Goal: Task Accomplishment & Management: Use online tool/utility

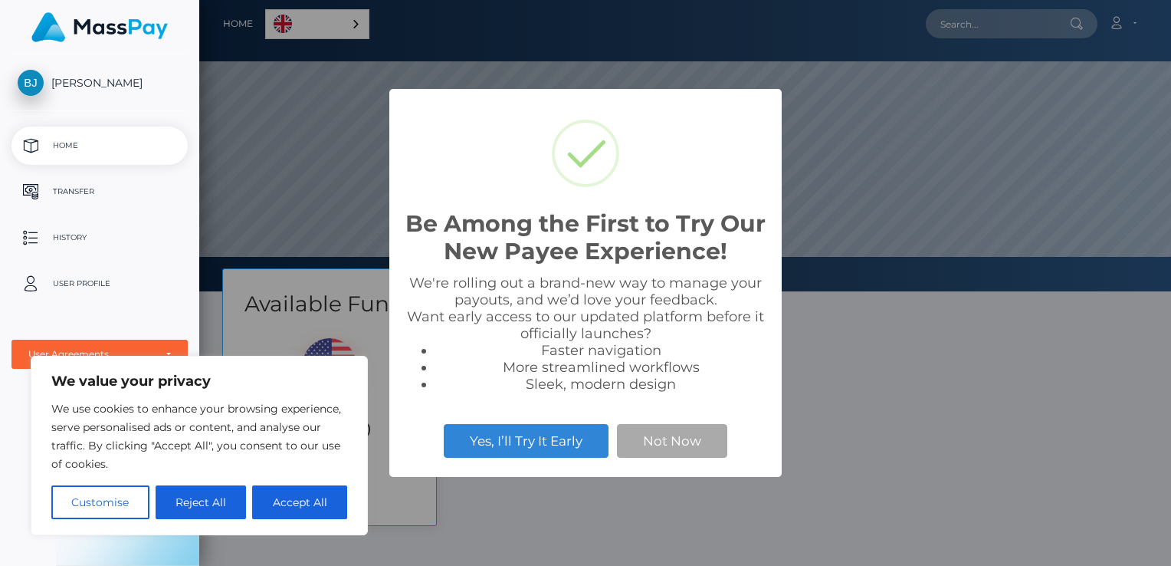
scroll to position [291, 972]
drag, startPoint x: 0, startPoint y: 0, endPoint x: 661, endPoint y: 437, distance: 792.0
click at [661, 437] on div "Be Among the First to Try Our New Payee Experience! × We're rolling out a brand…" at bounding box center [585, 283] width 1171 height 566
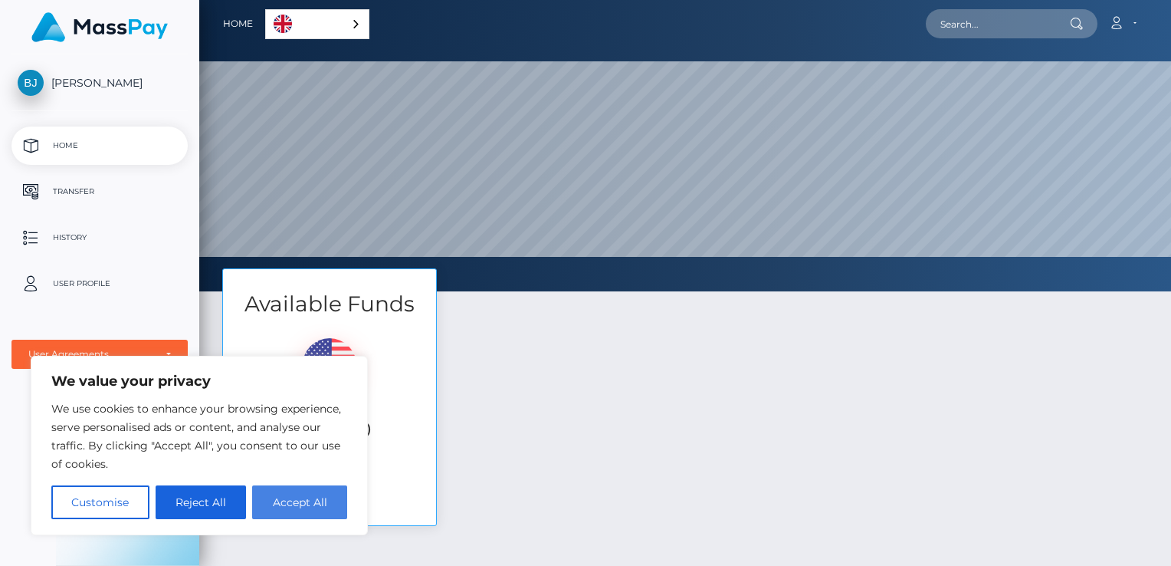
click at [280, 498] on button "Accept All" at bounding box center [299, 502] width 95 height 34
checkbox input "true"
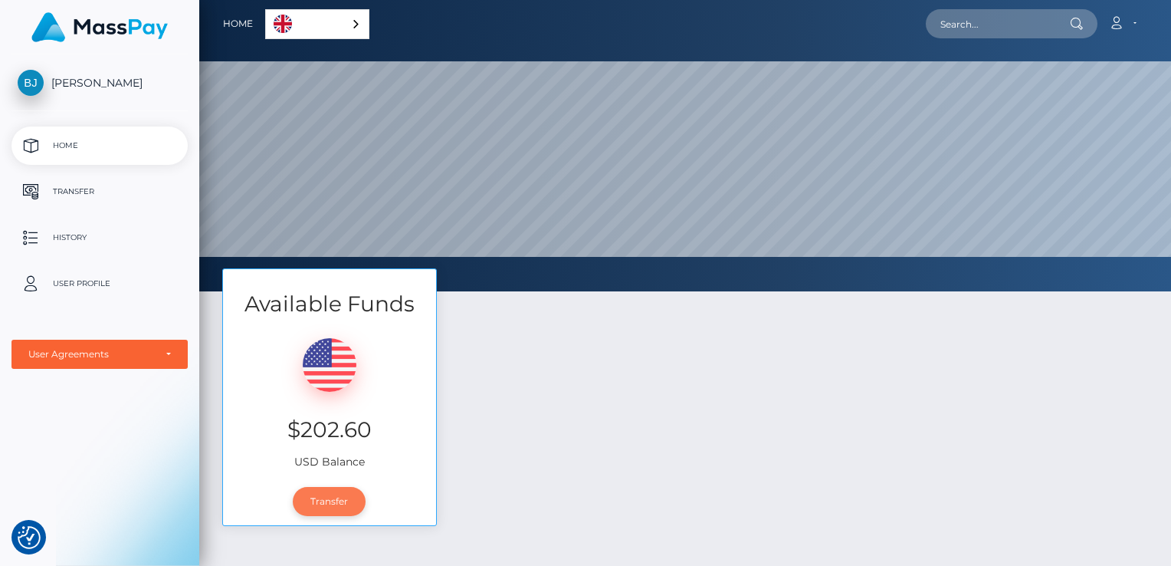
click at [331, 503] on link "Transfer" at bounding box center [329, 501] width 73 height 29
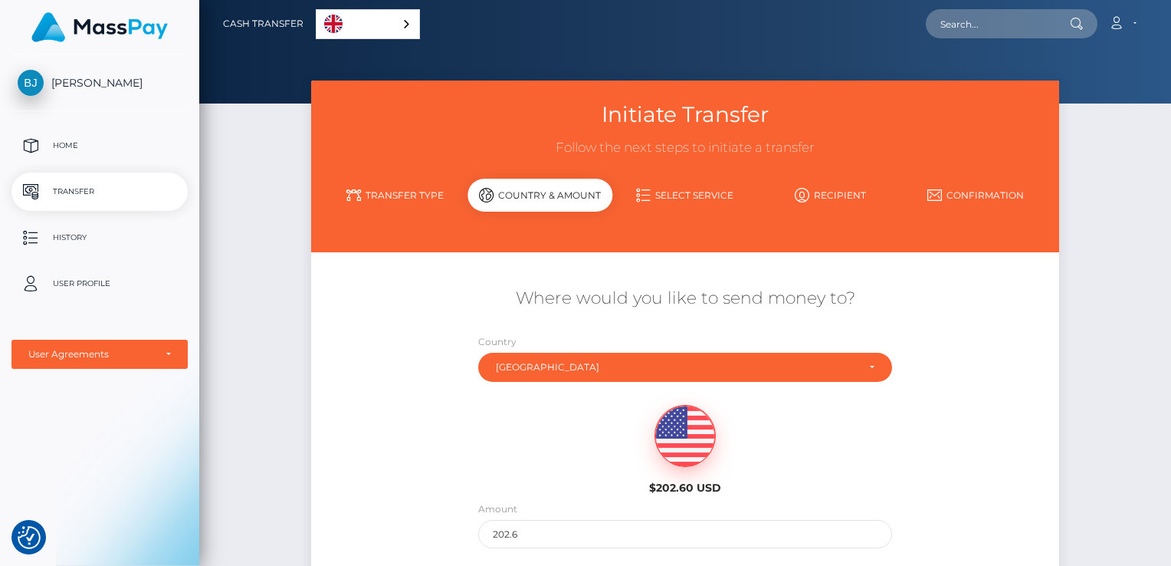
drag, startPoint x: 1170, startPoint y: 198, endPoint x: 1165, endPoint y: 274, distance: 75.3
click at [1165, 274] on div "Initiate Transfer Follow the next steps to initiate a transfer Transfer Type Co…" at bounding box center [685, 372] width 972 height 584
click at [792, 522] on input "202.6" at bounding box center [685, 534] width 414 height 28
drag, startPoint x: 1170, startPoint y: 243, endPoint x: 1156, endPoint y: 333, distance: 90.8
click at [1156, 333] on div "Initiate Transfer Follow the next steps to initiate a transfer Transfer Type Co…" at bounding box center [685, 372] width 972 height 584
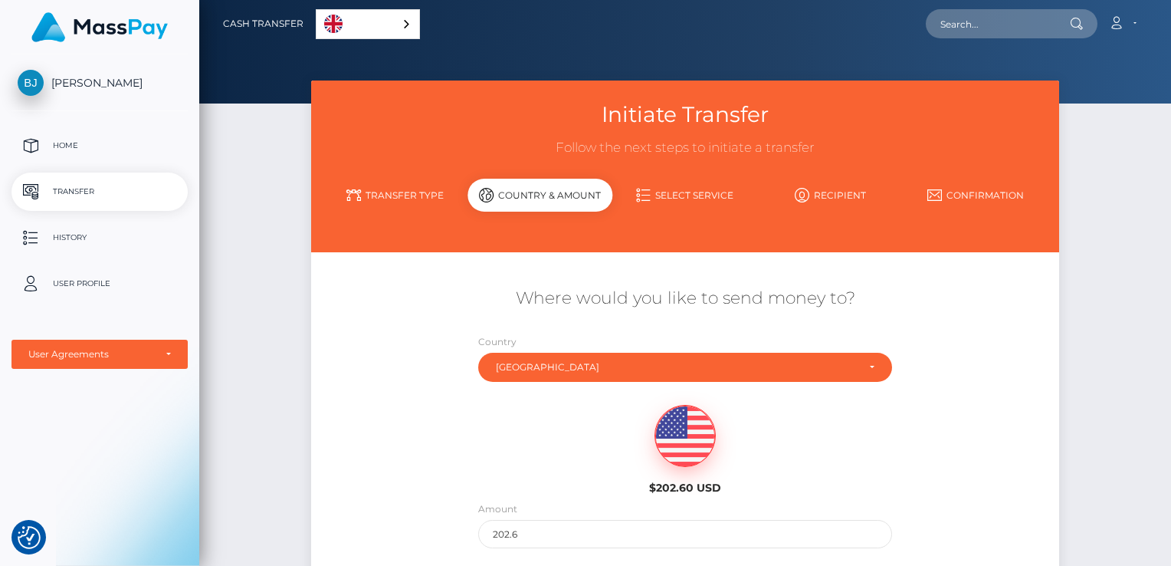
click at [1025, 361] on div "Where would you like to send money to? Country Abkhazia Afghanistan Albania Alg…" at bounding box center [685, 417] width 749 height 277
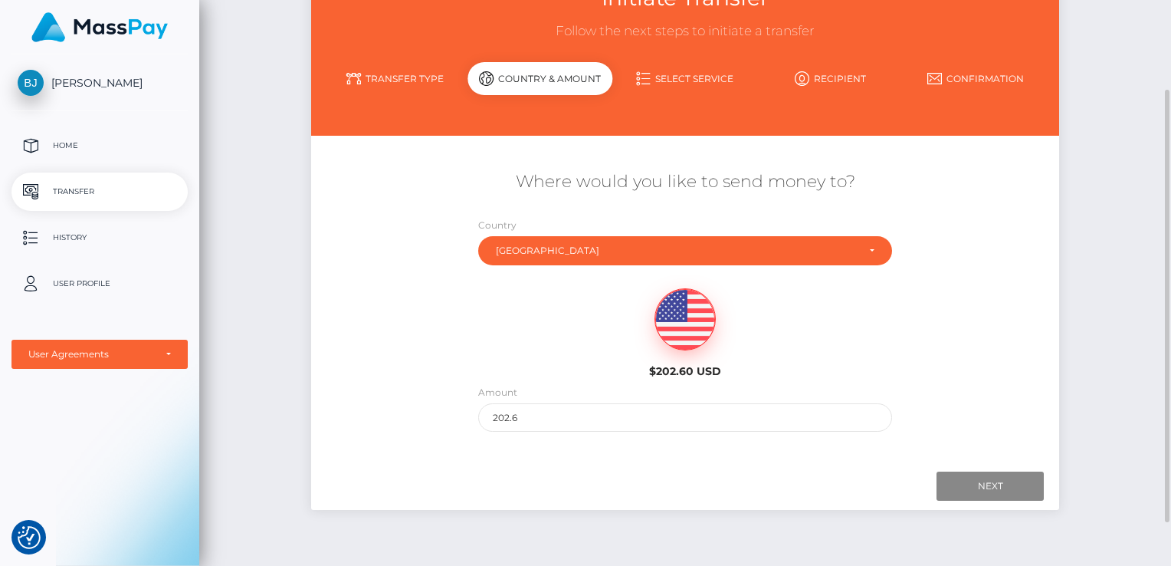
scroll to position [139, 0]
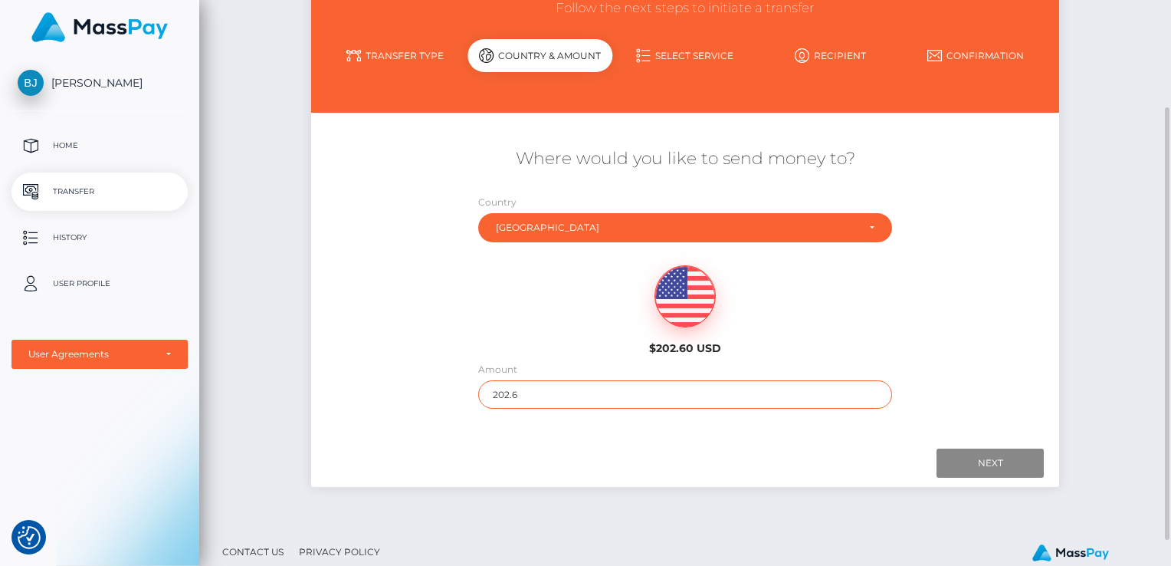
click at [831, 390] on input "202.6" at bounding box center [685, 394] width 414 height 28
click at [684, 296] on img at bounding box center [685, 296] width 60 height 61
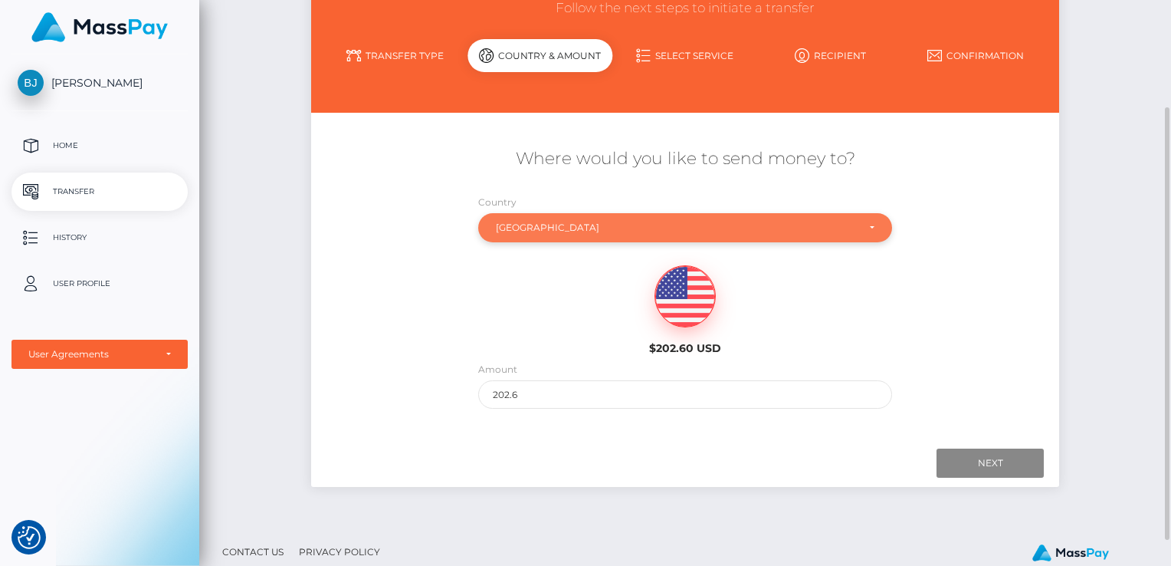
click at [696, 228] on div "United Kingdom" at bounding box center [676, 227] width 361 height 12
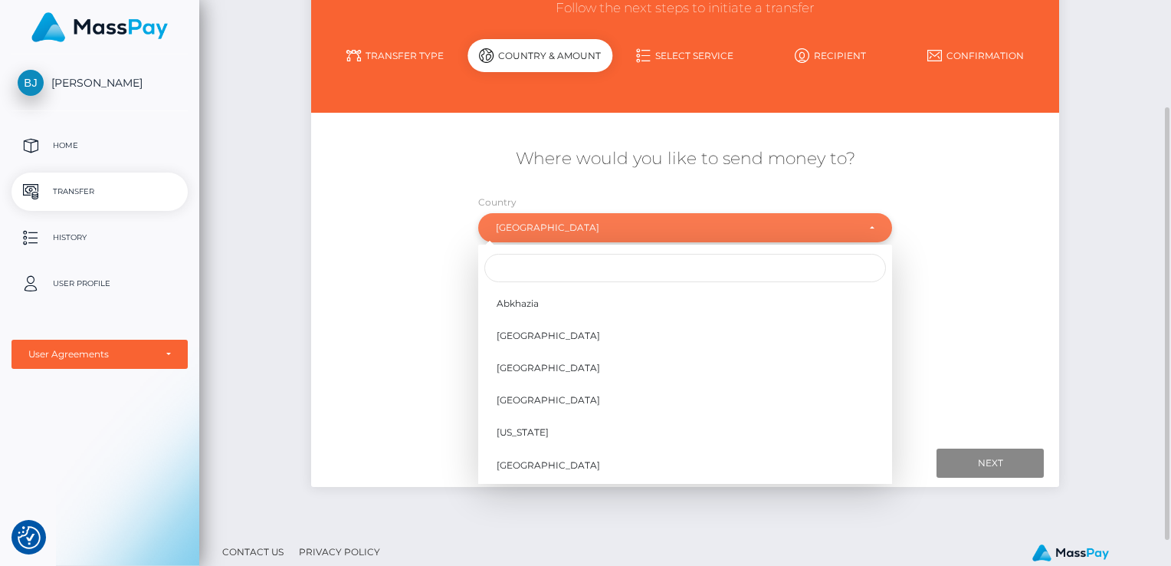
scroll to position [6266, 0]
click at [700, 228] on div "United Kingdom" at bounding box center [676, 227] width 361 height 12
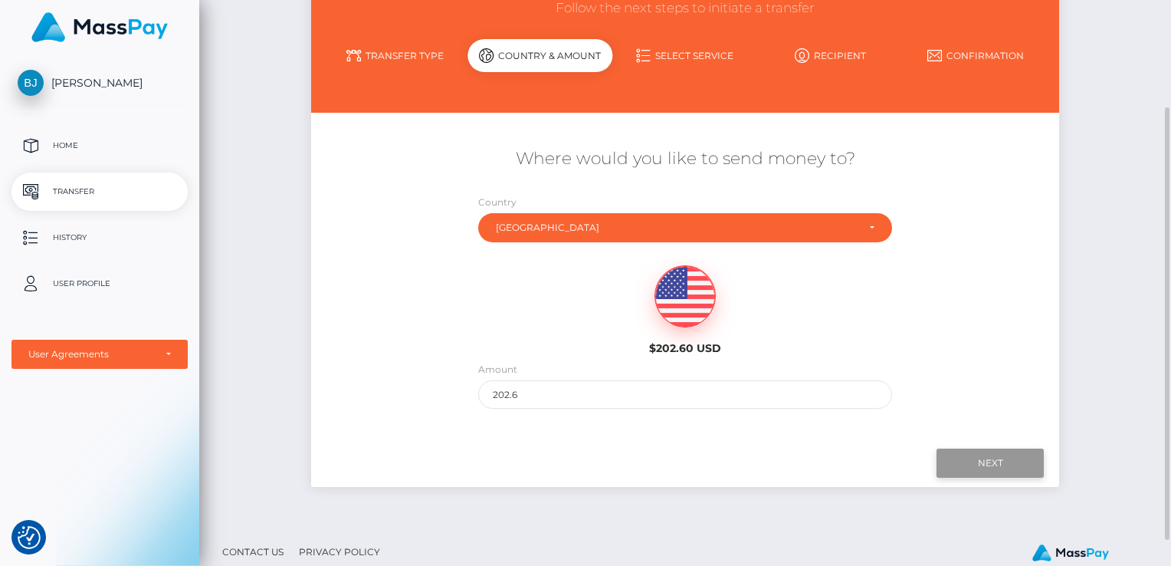
click at [1012, 461] on input "Next" at bounding box center [989, 462] width 107 height 29
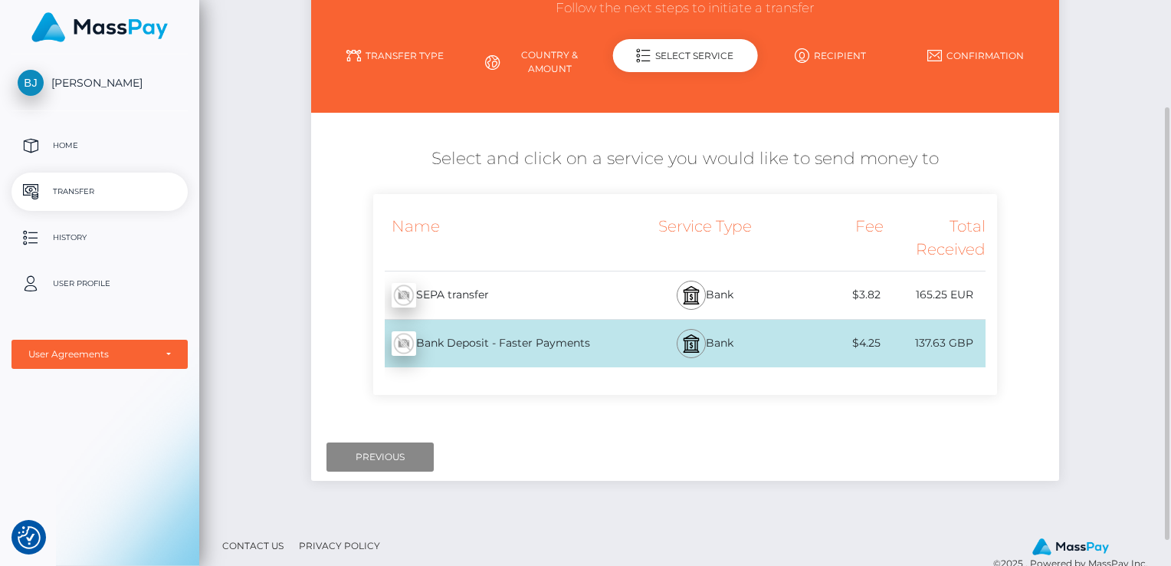
click at [573, 346] on div "Bank Deposit - Faster Payments - GBP" at bounding box center [500, 343] width 255 height 43
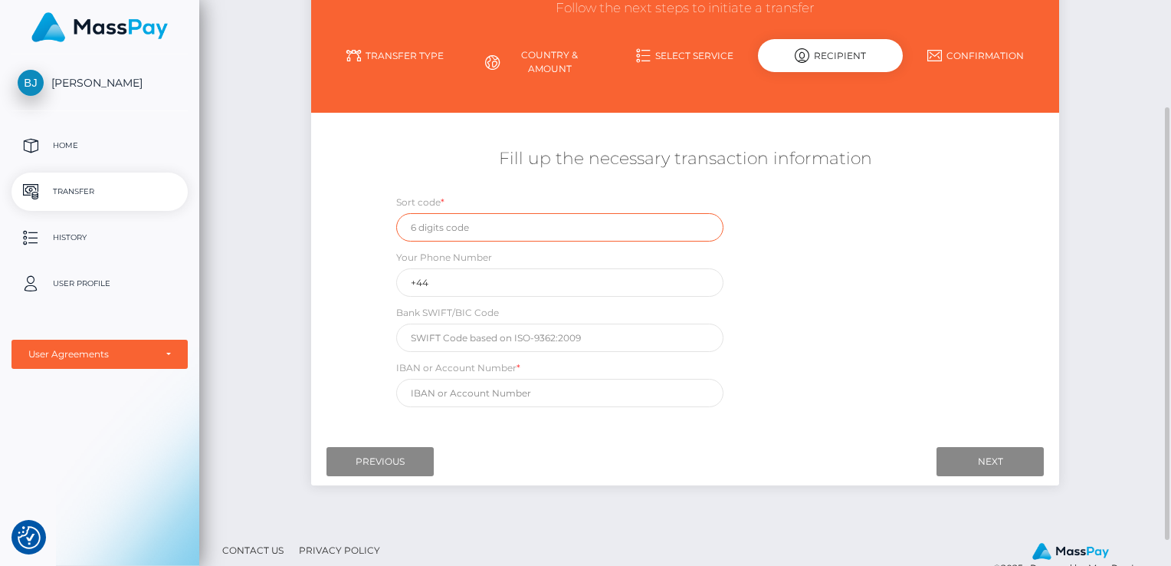
click at [558, 233] on input "text" at bounding box center [559, 227] width 327 height 28
type input "070246"
click at [508, 265] on div "Your Phone Number +44" at bounding box center [559, 273] width 327 height 48
click at [513, 287] on input "+44" at bounding box center [559, 282] width 327 height 28
type input "+447393490006"
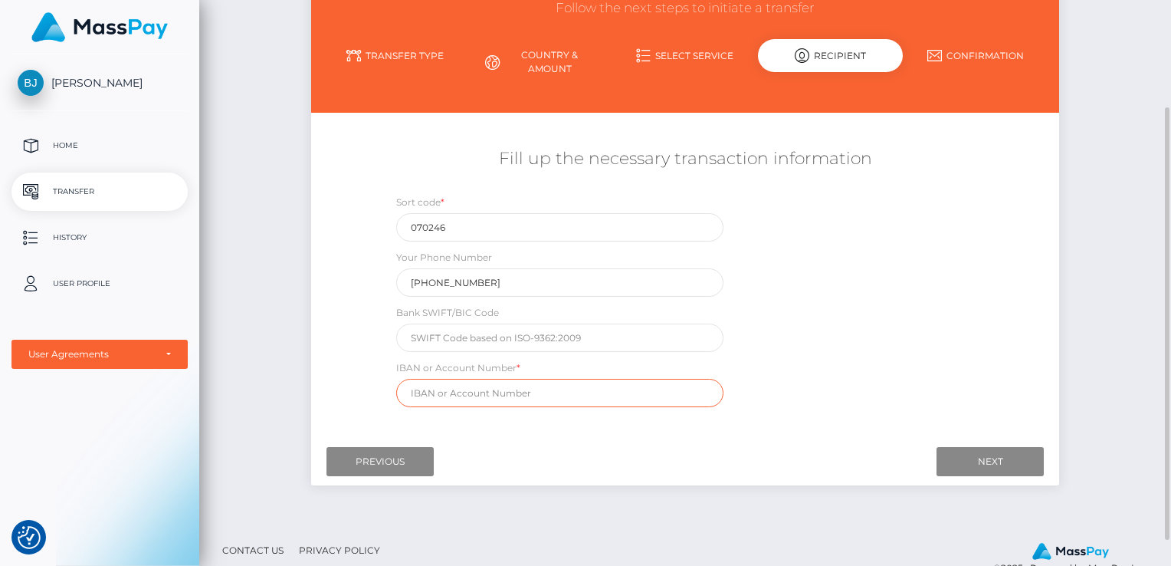
click at [484, 391] on input "text" at bounding box center [559, 393] width 327 height 28
type input "42971580"
click at [957, 461] on input "Next" at bounding box center [989, 461] width 107 height 29
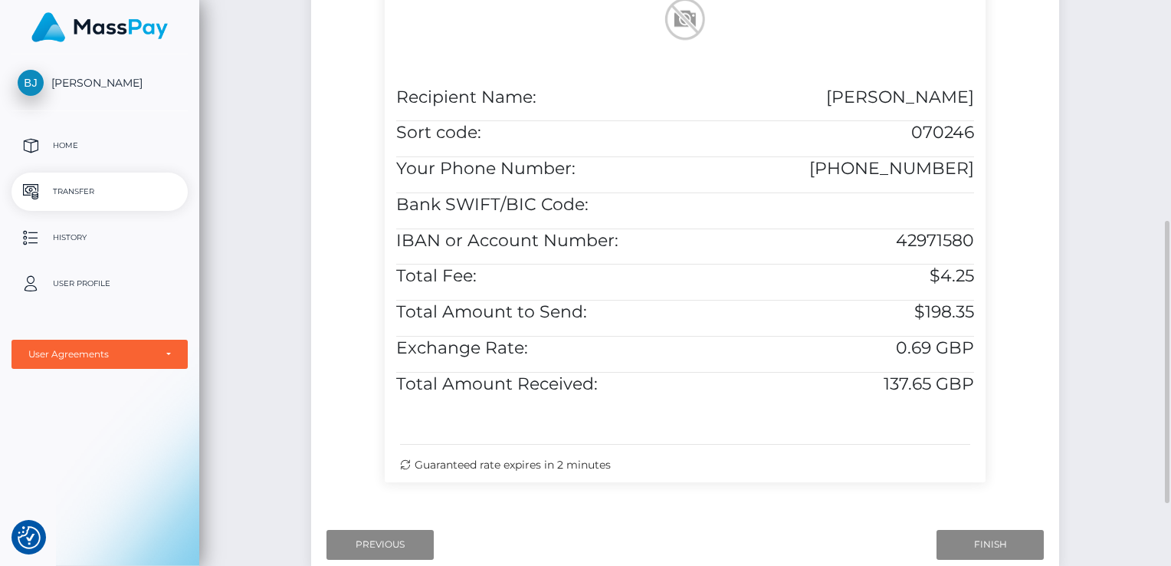
scroll to position [466, 0]
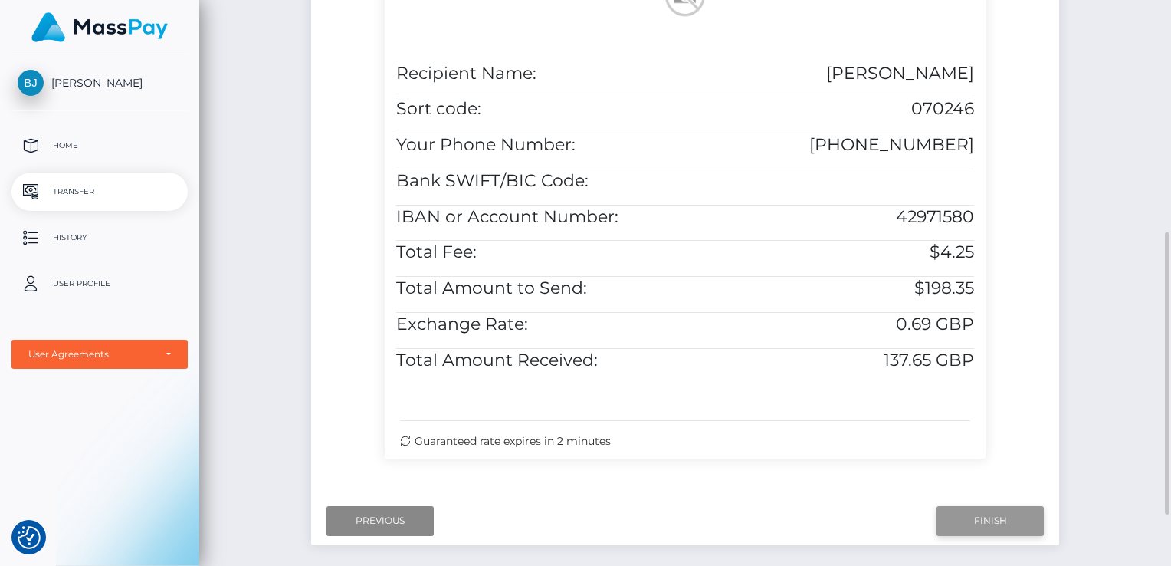
click at [1001, 525] on input "Finish" at bounding box center [989, 520] width 107 height 29
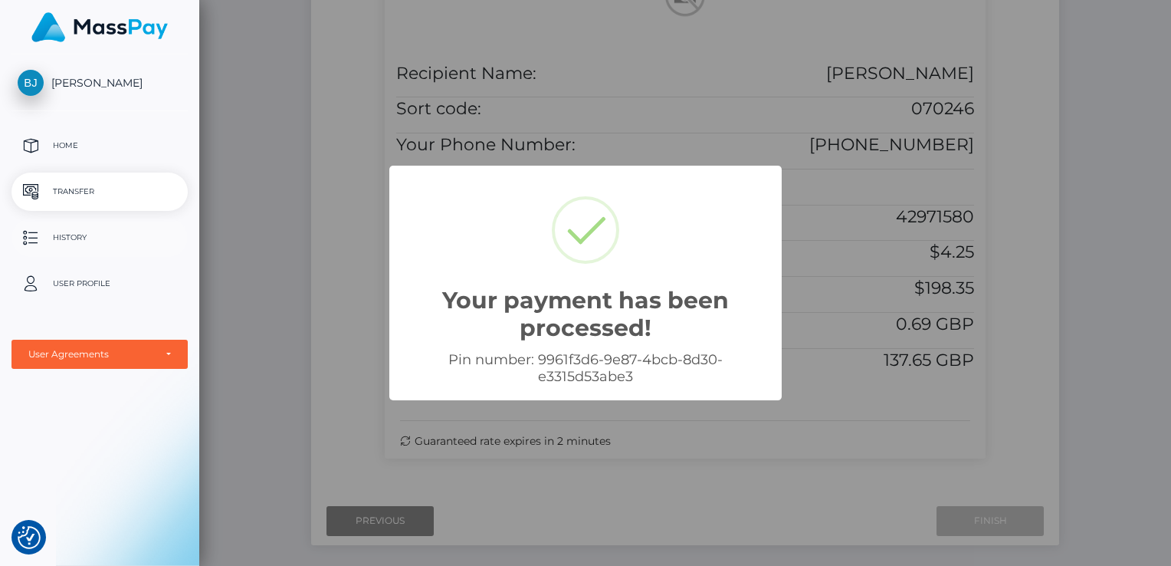
click at [113, 244] on p "History" at bounding box center [100, 237] width 164 height 23
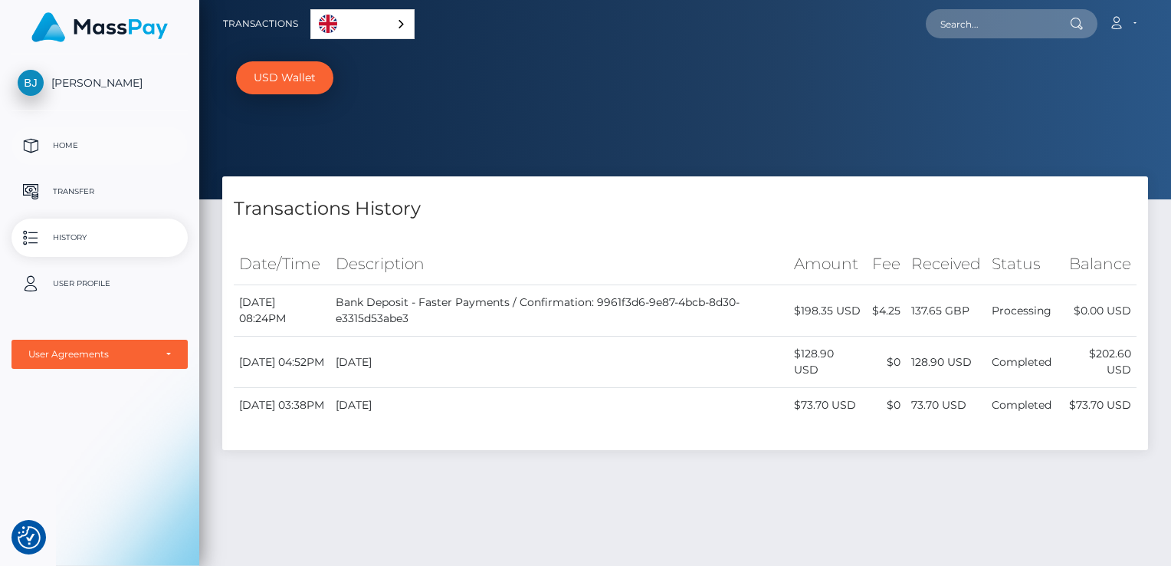
click at [46, 155] on p "Home" at bounding box center [100, 145] width 164 height 23
